Goal: Task Accomplishment & Management: Use online tool/utility

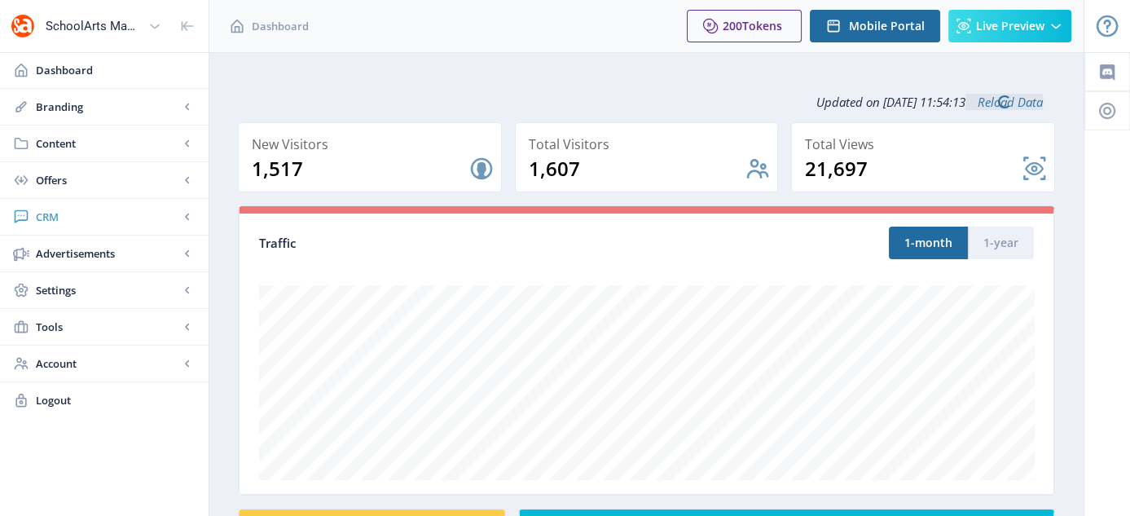
click at [54, 211] on span "CRM" at bounding box center [107, 217] width 143 height 16
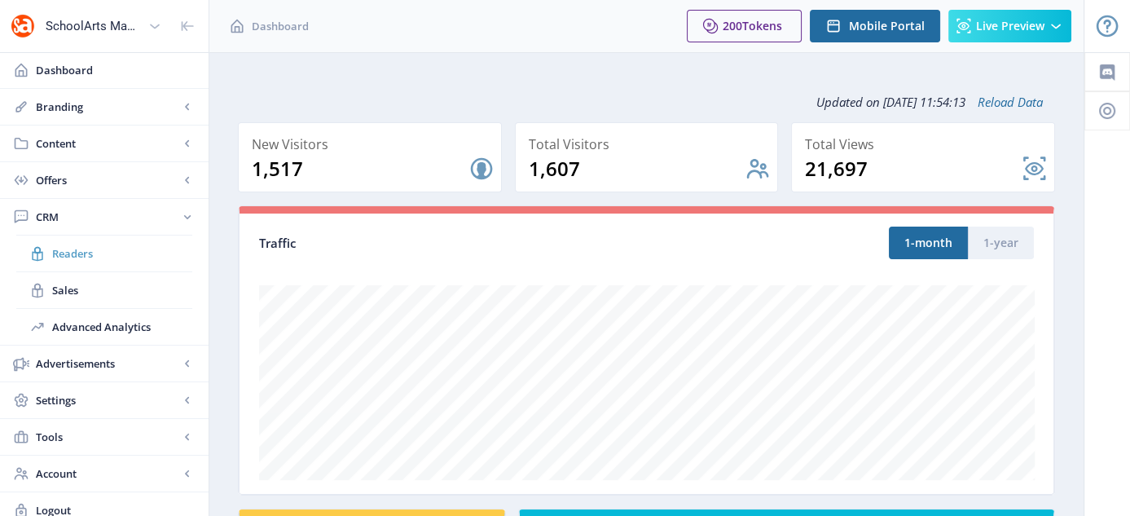
click at [89, 248] on span "Readers" at bounding box center [122, 253] width 140 height 16
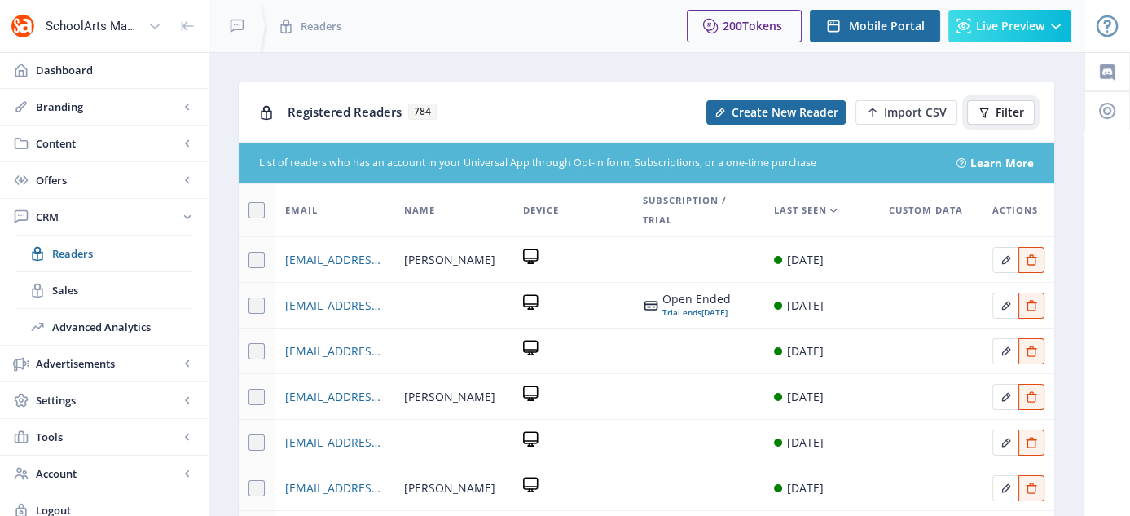
click at [1002, 106] on span "Filter" at bounding box center [1010, 112] width 29 height 13
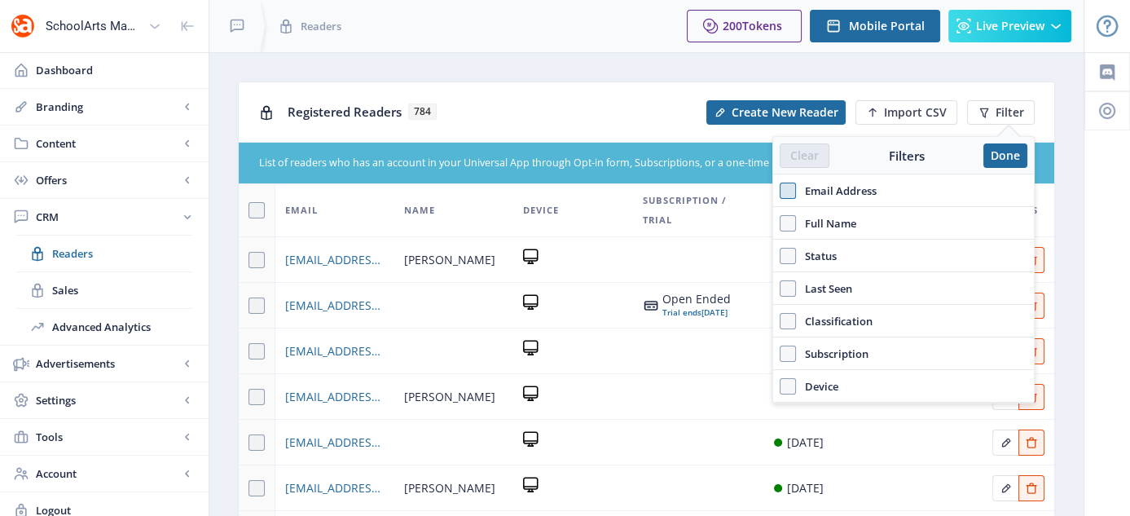
click at [785, 194] on span at bounding box center [788, 190] width 16 height 16
click at [780, 191] on input "Email Address" at bounding box center [780, 190] width 1 height 1
checkbox input "true"
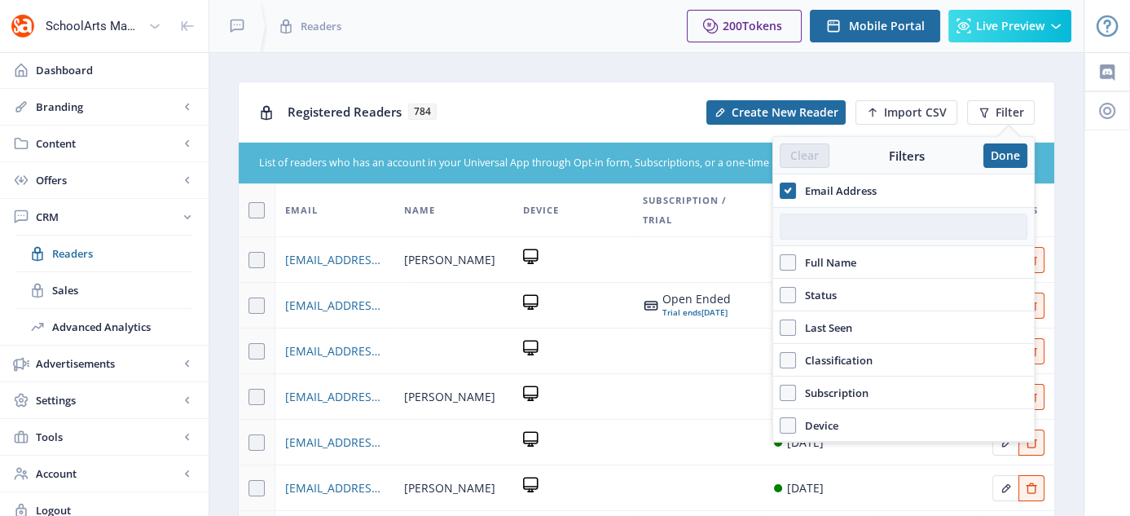
click at [828, 231] on input "text" at bounding box center [904, 226] width 248 height 26
paste input "[EMAIL_ADDRESS][DOMAIN_NAME]"
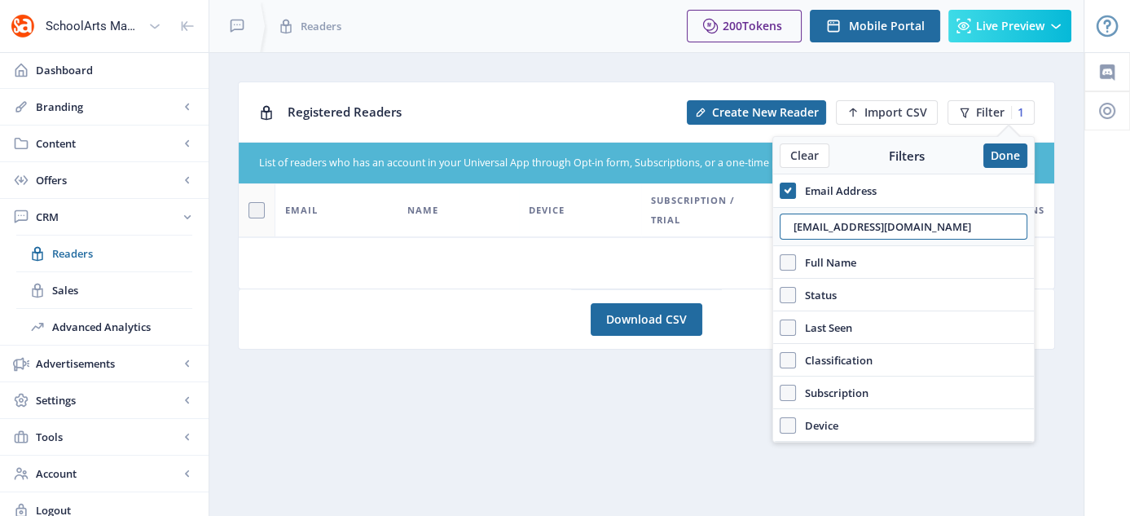
type input "[EMAIL_ADDRESS][DOMAIN_NAME]"
